Goal: Information Seeking & Learning: Learn about a topic

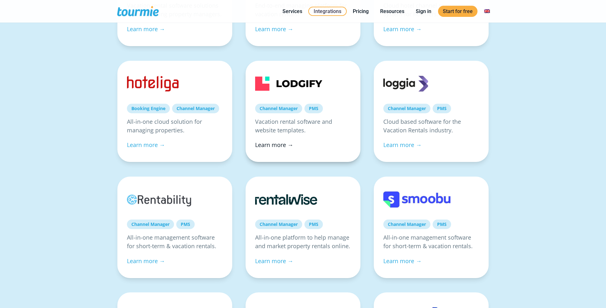
click at [275, 142] on link "Learn more →" at bounding box center [274, 145] width 38 height 8
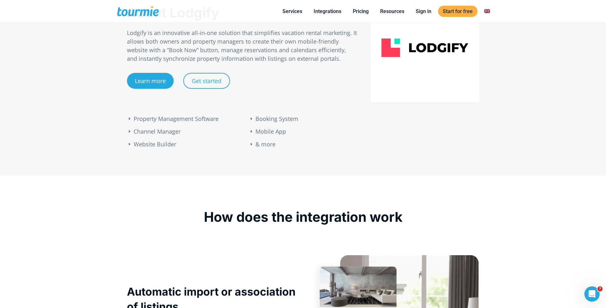
click at [102, 119] on div "About Lodgify Lodgify is an innovative all-in-one solution that simplifies vaca…" at bounding box center [303, 69] width 606 height 213
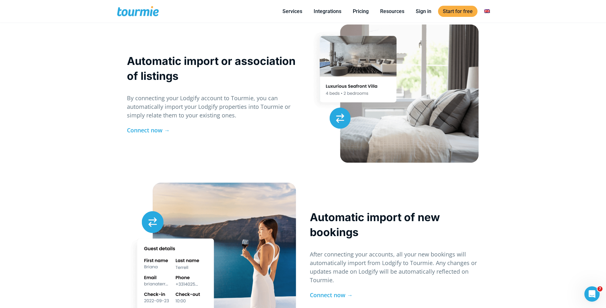
scroll to position [640, 0]
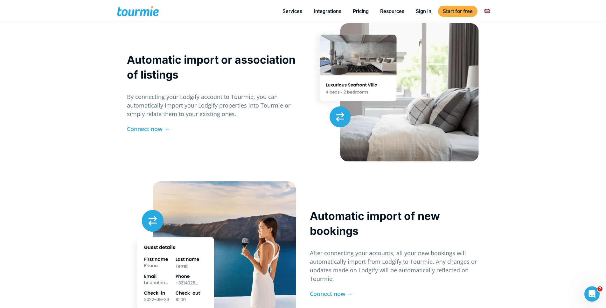
click at [102, 119] on div "Automatic import or association of listings By connecting your Lodgify account …" at bounding box center [303, 94] width 606 height 149
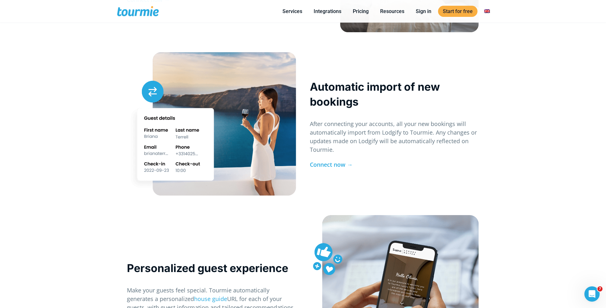
scroll to position [770, 0]
click at [102, 119] on div "Automatic import of new bookings After connecting your accounts, all your new b…" at bounding box center [303, 120] width 606 height 163
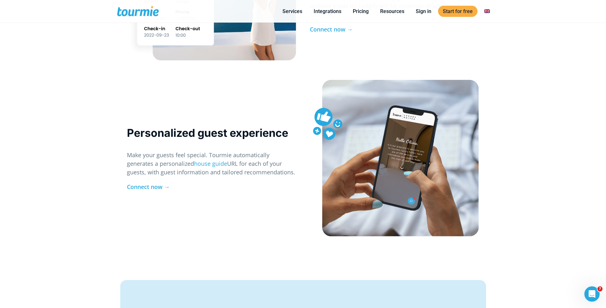
click at [89, 127] on div "Personalized guest experience Make your guests feel special. Tourmie automatica…" at bounding box center [303, 155] width 606 height 176
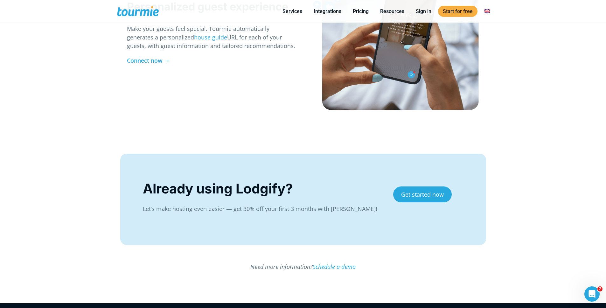
scroll to position [1034, 0]
